Goal: Task Accomplishment & Management: Manage account settings

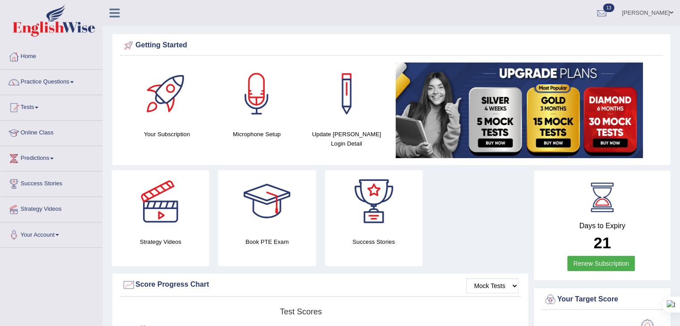
drag, startPoint x: 683, startPoint y: 20, endPoint x: 682, endPoint y: 15, distance: 5.5
click at [680, 15] on html "Toggle navigation Home Practice Questions Speaking Practice Read Aloud Repeat S…" at bounding box center [340, 163] width 680 height 326
click at [32, 106] on link "Tests" at bounding box center [51, 106] width 102 height 22
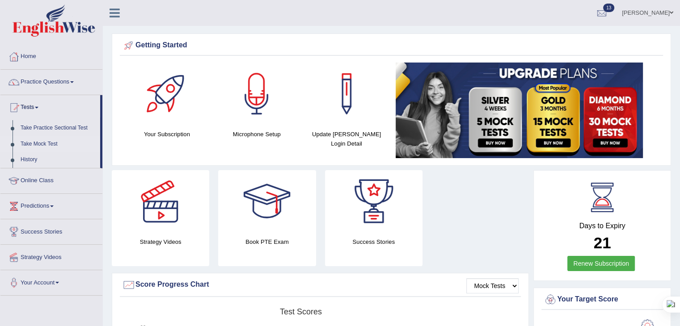
click at [35, 144] on link "Take Mock Test" at bounding box center [59, 144] width 84 height 16
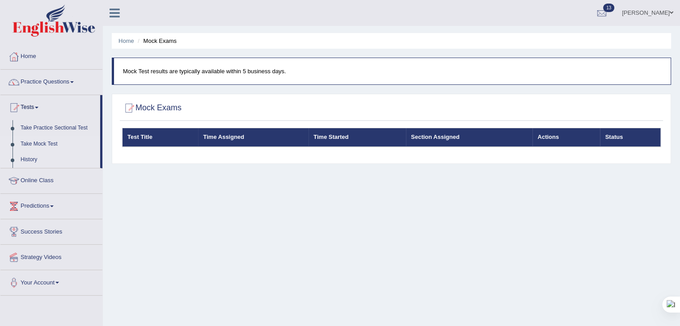
click at [25, 160] on link "History" at bounding box center [59, 160] width 84 height 16
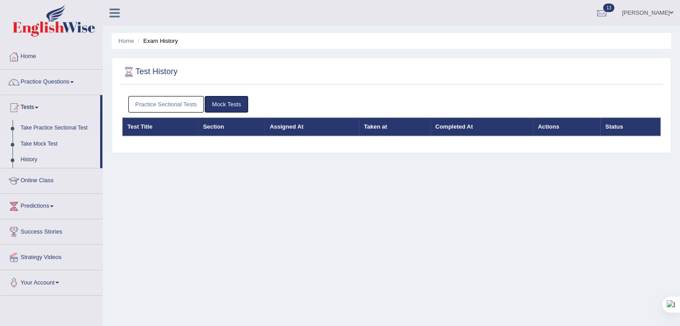
click at [34, 140] on link "Take Mock Test" at bounding box center [59, 144] width 84 height 16
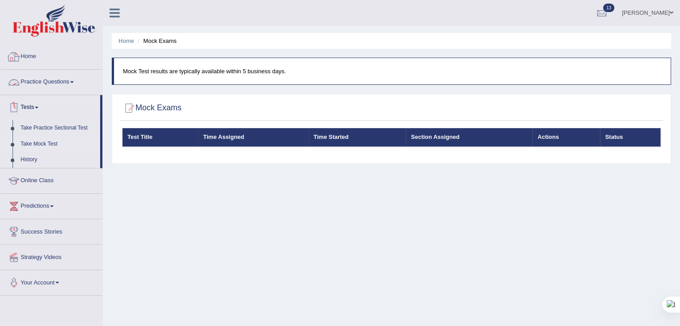
click at [32, 56] on link "Home" at bounding box center [51, 55] width 102 height 22
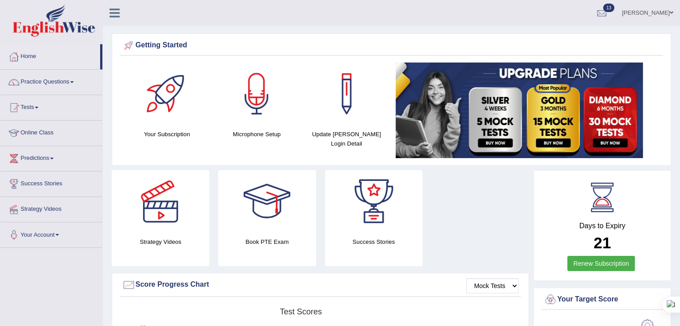
click at [644, 11] on link "Mona shrestha" at bounding box center [647, 11] width 65 height 23
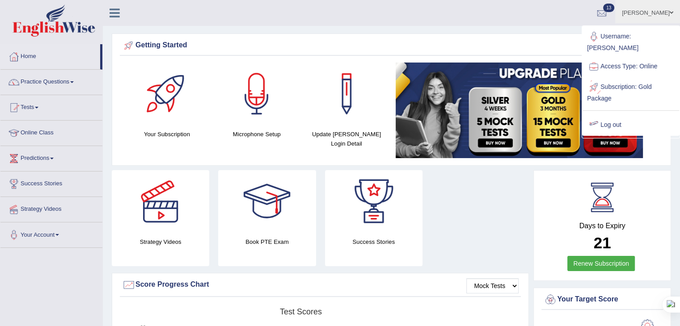
click at [608, 116] on link "Log out" at bounding box center [631, 125] width 97 height 21
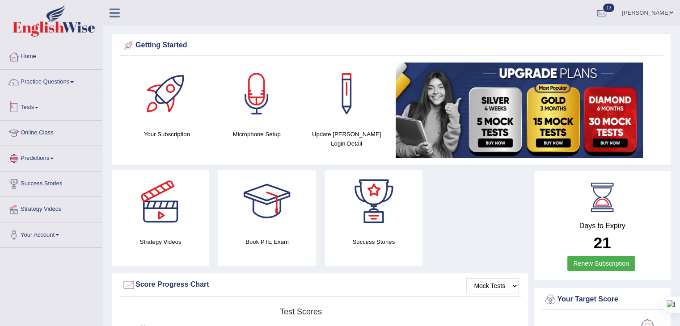
click at [32, 104] on link "Tests" at bounding box center [51, 106] width 102 height 22
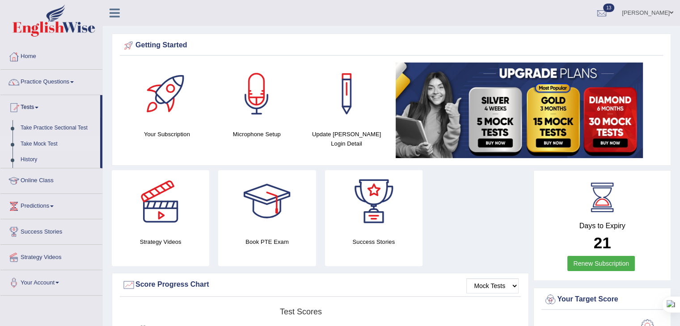
click at [34, 142] on link "Take Mock Test" at bounding box center [59, 144] width 84 height 16
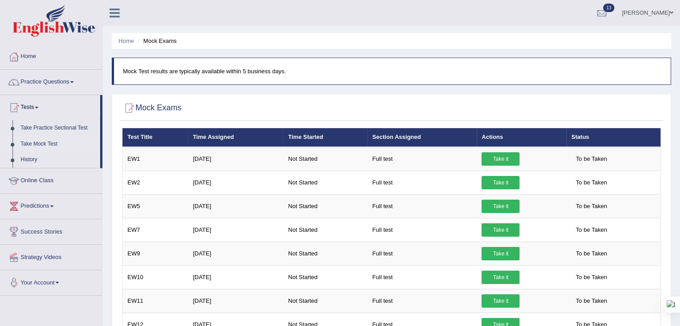
click at [641, 8] on link "[PERSON_NAME]" at bounding box center [647, 11] width 65 height 23
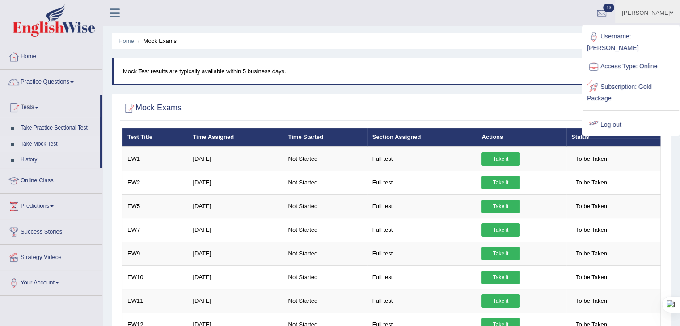
click at [613, 115] on link "Log out" at bounding box center [631, 125] width 97 height 21
